Goal: Transaction & Acquisition: Purchase product/service

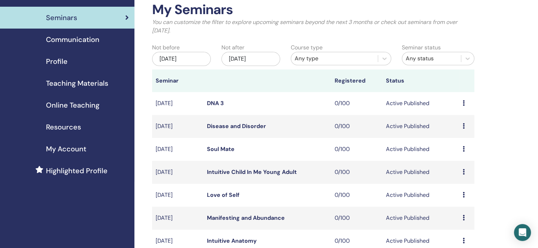
scroll to position [177, 0]
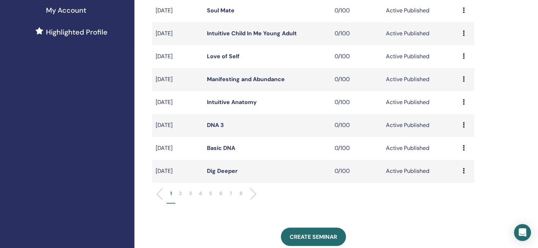
click at [211, 193] on p "5" at bounding box center [210, 193] width 3 height 7
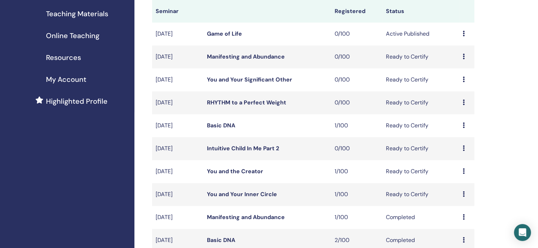
scroll to position [106, 0]
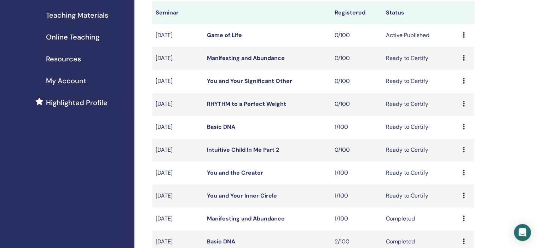
click at [464, 151] on icon at bounding box center [463, 150] width 2 height 6
click at [464, 124] on div "Preview Edit Attendees Cancel" at bounding box center [466, 127] width 8 height 8
click at [458, 151] on link "Attendees" at bounding box center [459, 151] width 27 height 7
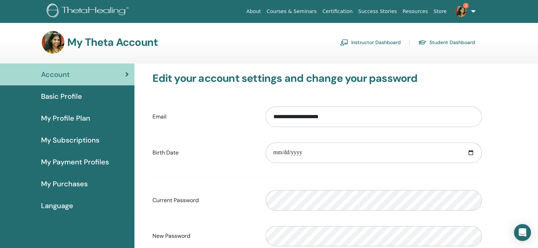
click at [90, 163] on span "My Payment Profiles" at bounding box center [75, 162] width 68 height 11
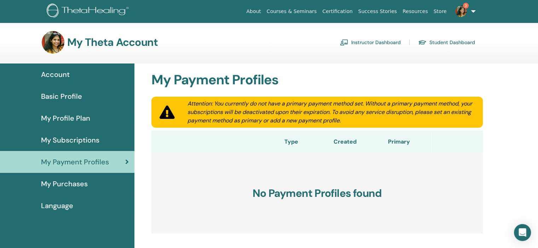
click at [464, 12] on img at bounding box center [460, 11] width 11 height 11
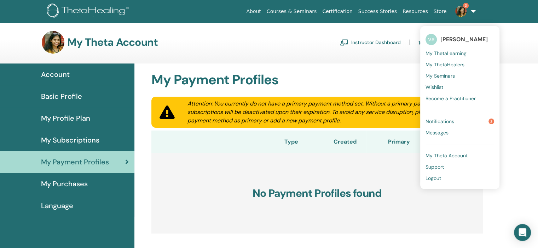
click at [442, 125] on link "Notifications 3" at bounding box center [459, 121] width 69 height 11
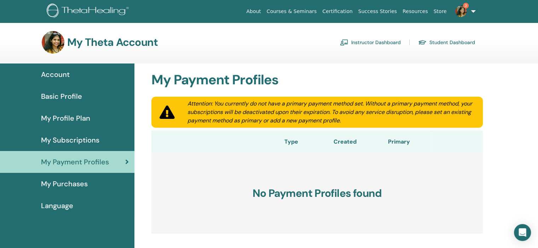
click at [76, 115] on span "My Profile Plan" at bounding box center [65, 118] width 49 height 11
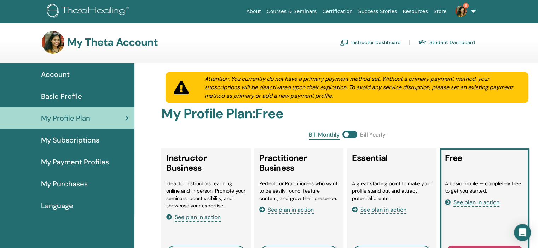
scroll to position [157, 0]
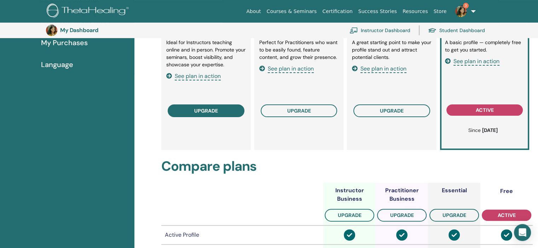
click at [213, 110] on span "upgrade" at bounding box center [206, 111] width 24 height 6
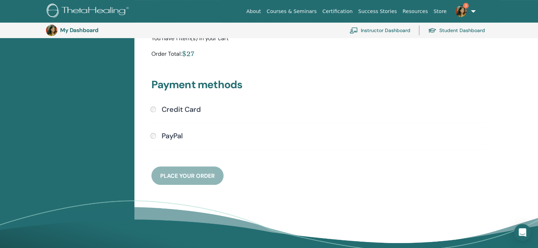
scroll to position [157, 0]
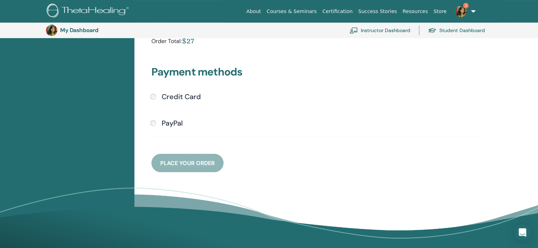
click at [154, 93] on div "Credit Card" at bounding box center [316, 97] width 333 height 9
click at [149, 97] on div "Credit Card Submit PayPal" at bounding box center [317, 119] width 342 height 53
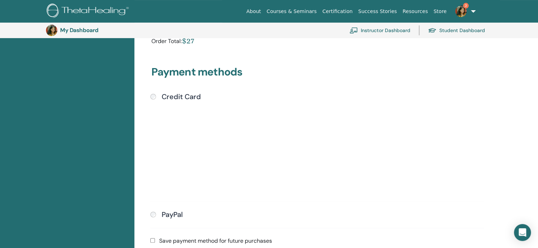
click at [76, 134] on div at bounding box center [67, 140] width 134 height 436
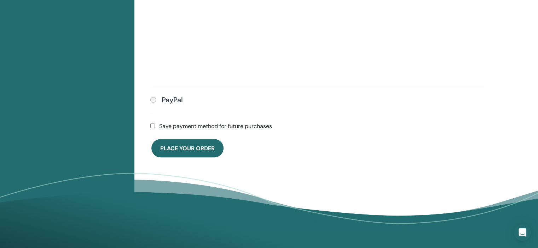
scroll to position [263, 0]
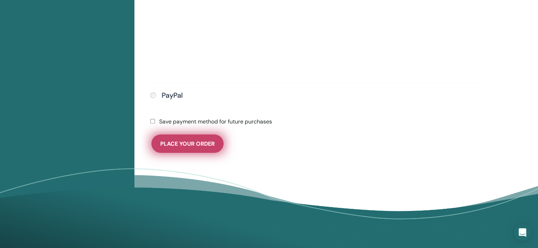
click at [211, 143] on span "Place Your Order" at bounding box center [187, 143] width 54 height 7
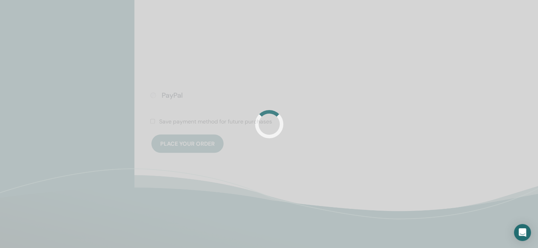
scroll to position [86, 0]
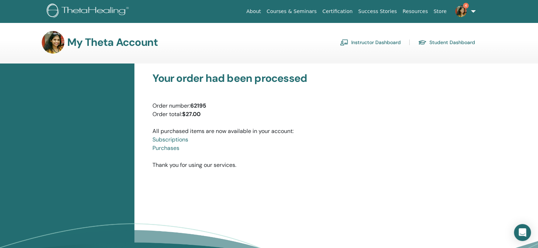
click at [471, 11] on link "4" at bounding box center [463, 11] width 29 height 23
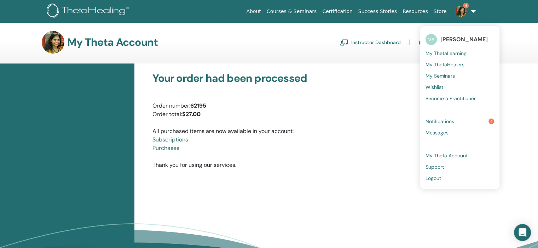
click at [450, 123] on span "Notifications" at bounding box center [439, 121] width 29 height 6
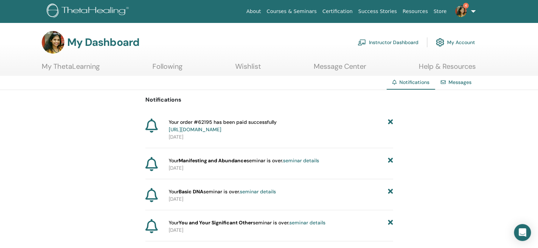
click at [389, 159] on icon at bounding box center [389, 160] width 5 height 7
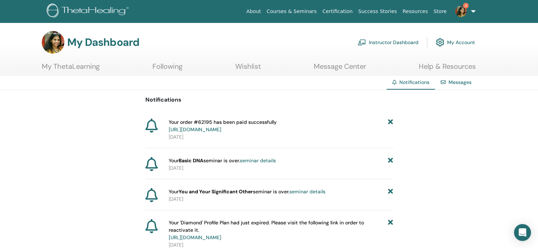
click at [389, 160] on icon at bounding box center [389, 160] width 5 height 7
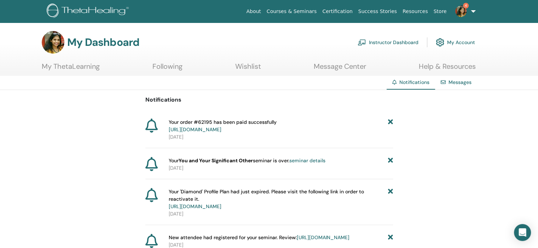
click at [389, 160] on icon at bounding box center [389, 160] width 5 height 7
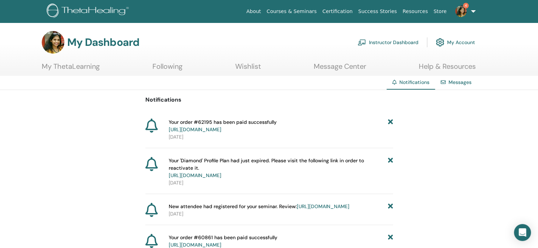
click at [389, 160] on icon at bounding box center [389, 168] width 5 height 22
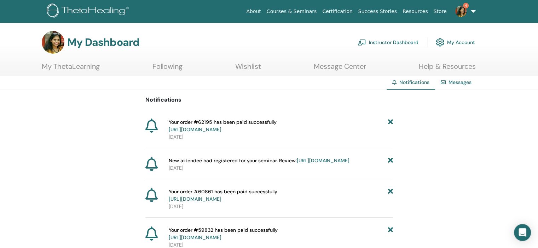
click at [462, 12] on img at bounding box center [460, 11] width 11 height 11
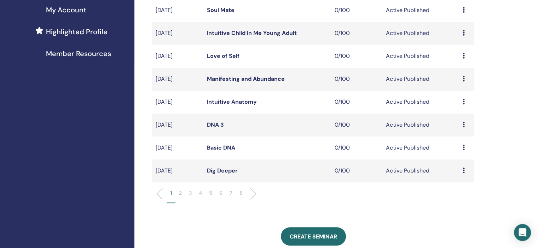
scroll to position [212, 0]
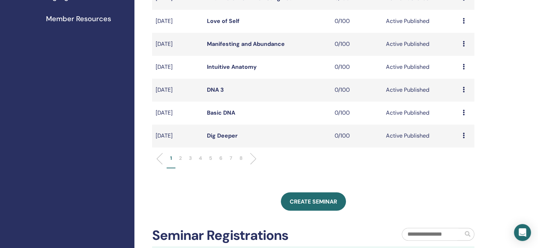
click at [209, 156] on p "5" at bounding box center [210, 158] width 3 height 7
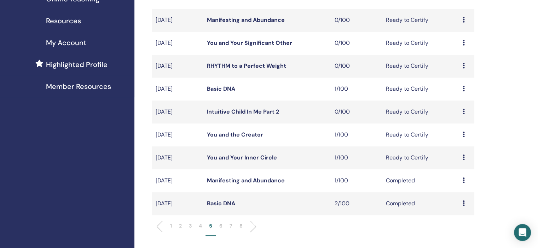
scroll to position [106, 0]
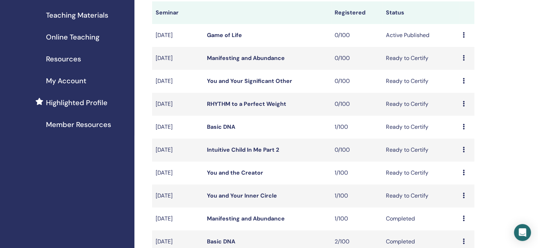
click at [464, 57] on div "Preview Edit Attendees Cancel" at bounding box center [466, 58] width 8 height 8
click at [458, 93] on p "Cancel" at bounding box center [459, 94] width 27 height 8
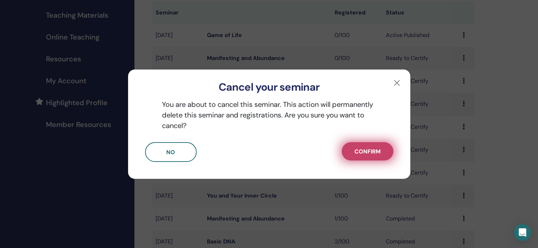
click at [376, 149] on span "Confirm" at bounding box center [367, 151] width 26 height 7
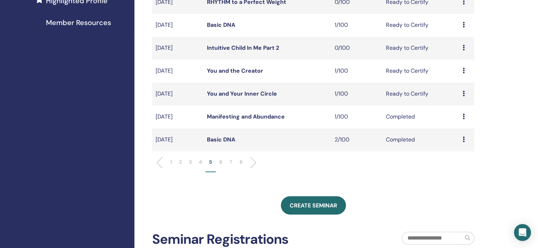
scroll to position [212, 0]
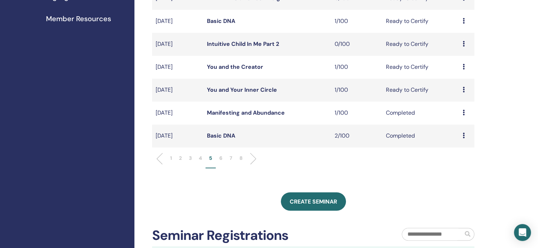
click at [203, 158] on li "4" at bounding box center [200, 162] width 10 height 14
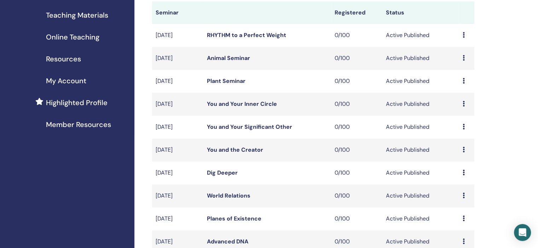
scroll to position [0, 0]
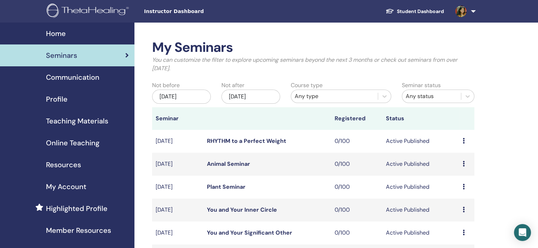
click at [87, 99] on div "Profile" at bounding box center [67, 99] width 123 height 11
